Goal: Information Seeking & Learning: Learn about a topic

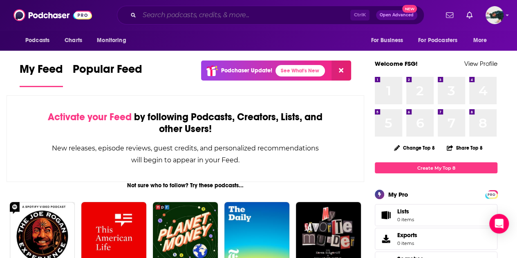
click at [159, 14] on input "Search podcasts, credits, & more..." at bounding box center [244, 15] width 211 height 13
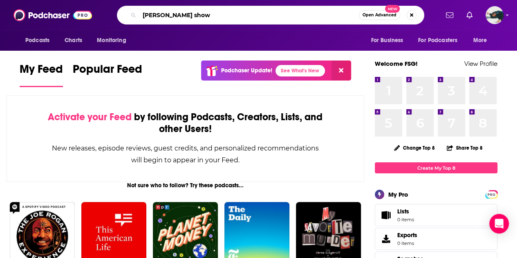
type input "[PERSON_NAME] show"
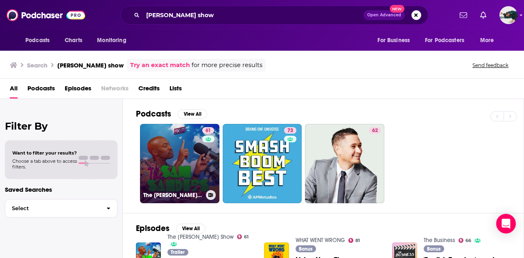
click at [173, 149] on link "61 The [PERSON_NAME] Show" at bounding box center [179, 163] width 79 height 79
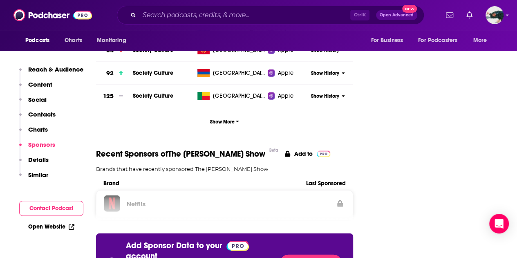
scroll to position [892, 0]
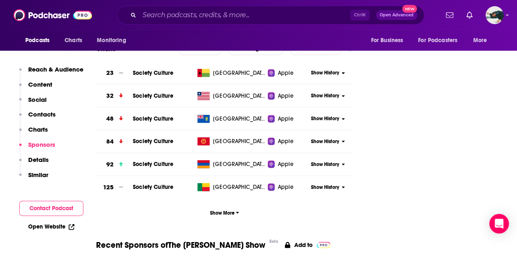
click at [236, 26] on div "Podcasts Charts Monitoring Ctrl K Open Advanced New For Business For Podcasters…" at bounding box center [258, 15] width 517 height 30
click at [234, 16] on input "Search podcasts, credits, & more..." at bounding box center [244, 15] width 211 height 13
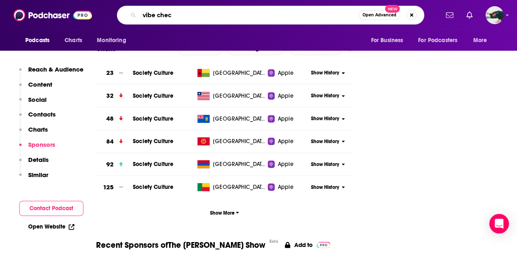
type input "vibe check"
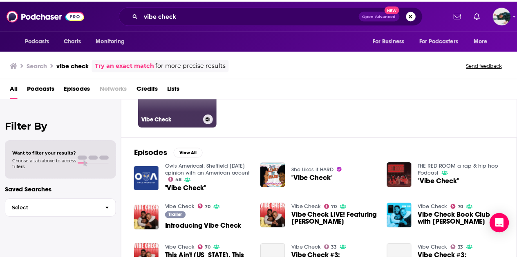
scroll to position [35, 0]
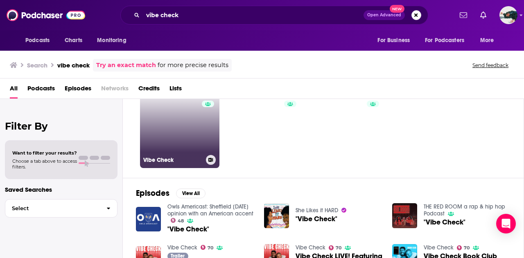
click at [161, 122] on link "70 Vibe Check" at bounding box center [179, 128] width 79 height 79
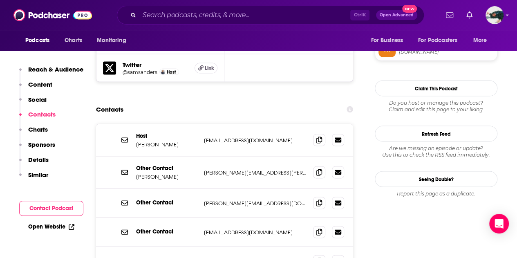
scroll to position [761, 0]
